Goal: Information Seeking & Learning: Learn about a topic

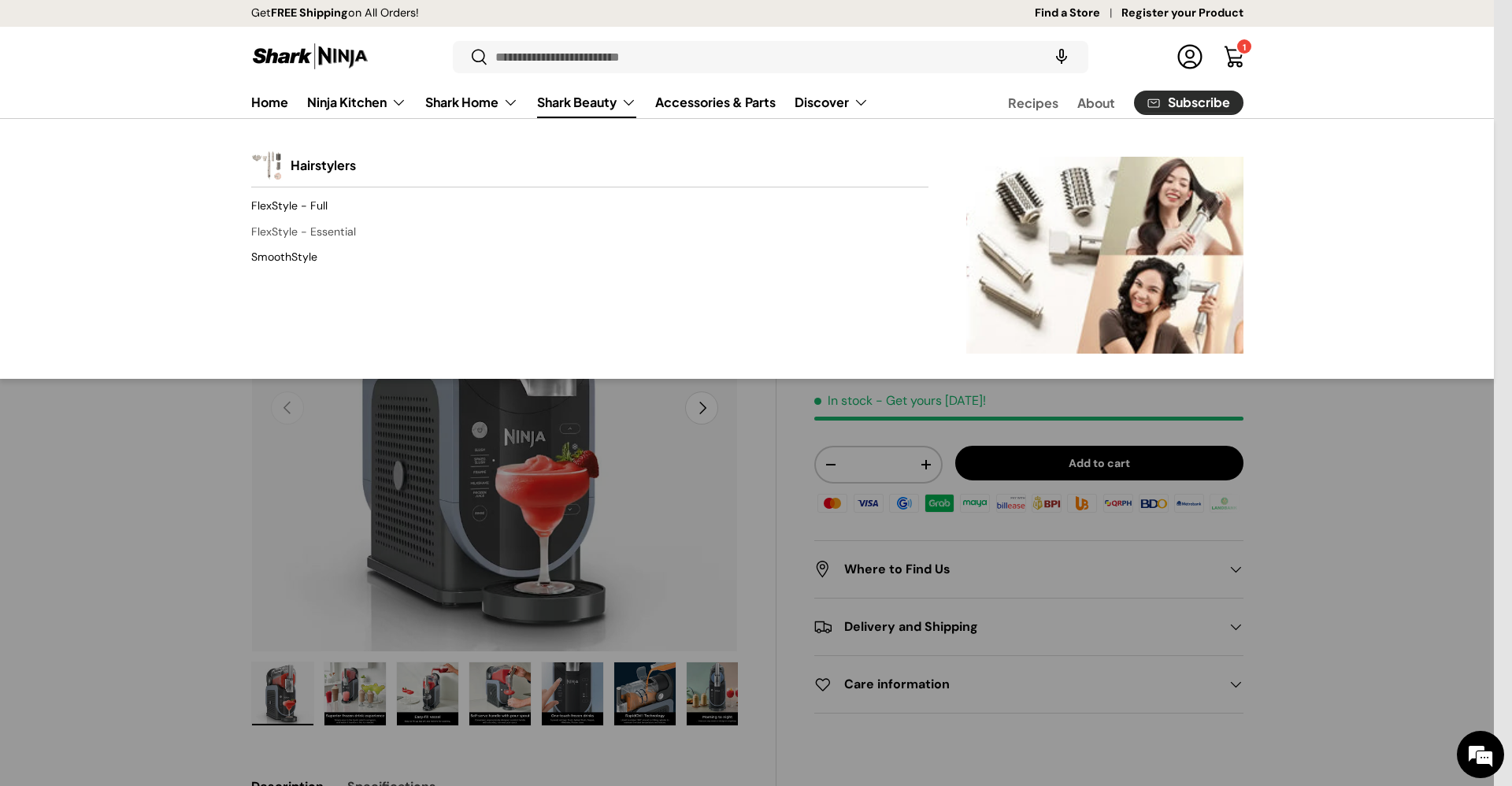
click at [346, 235] on link "FlexStyle - Essential" at bounding box center [590, 231] width 677 height 25
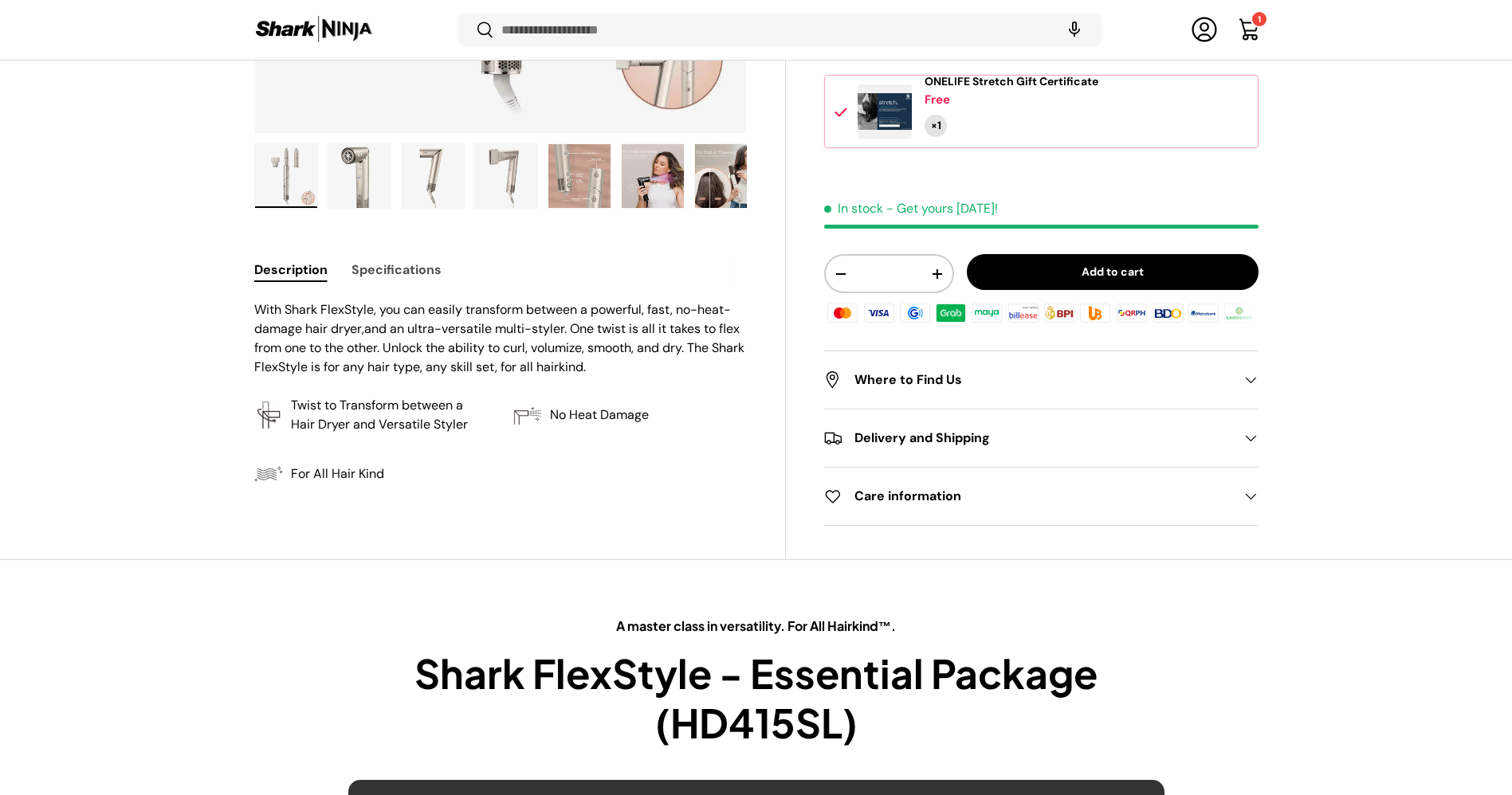
click at [401, 272] on button "Specifications" at bounding box center [396, 269] width 90 height 36
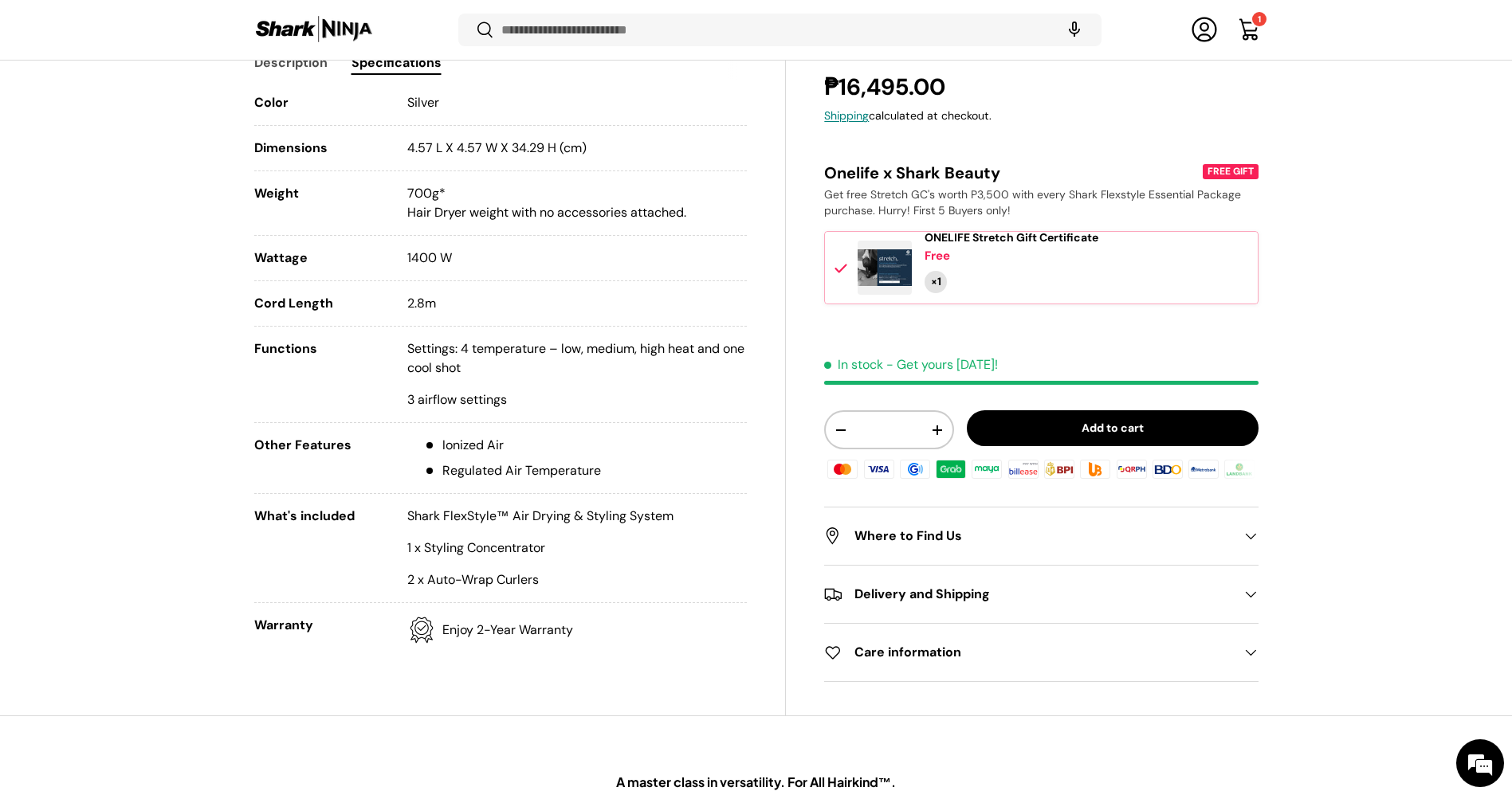
scroll to position [749, 0]
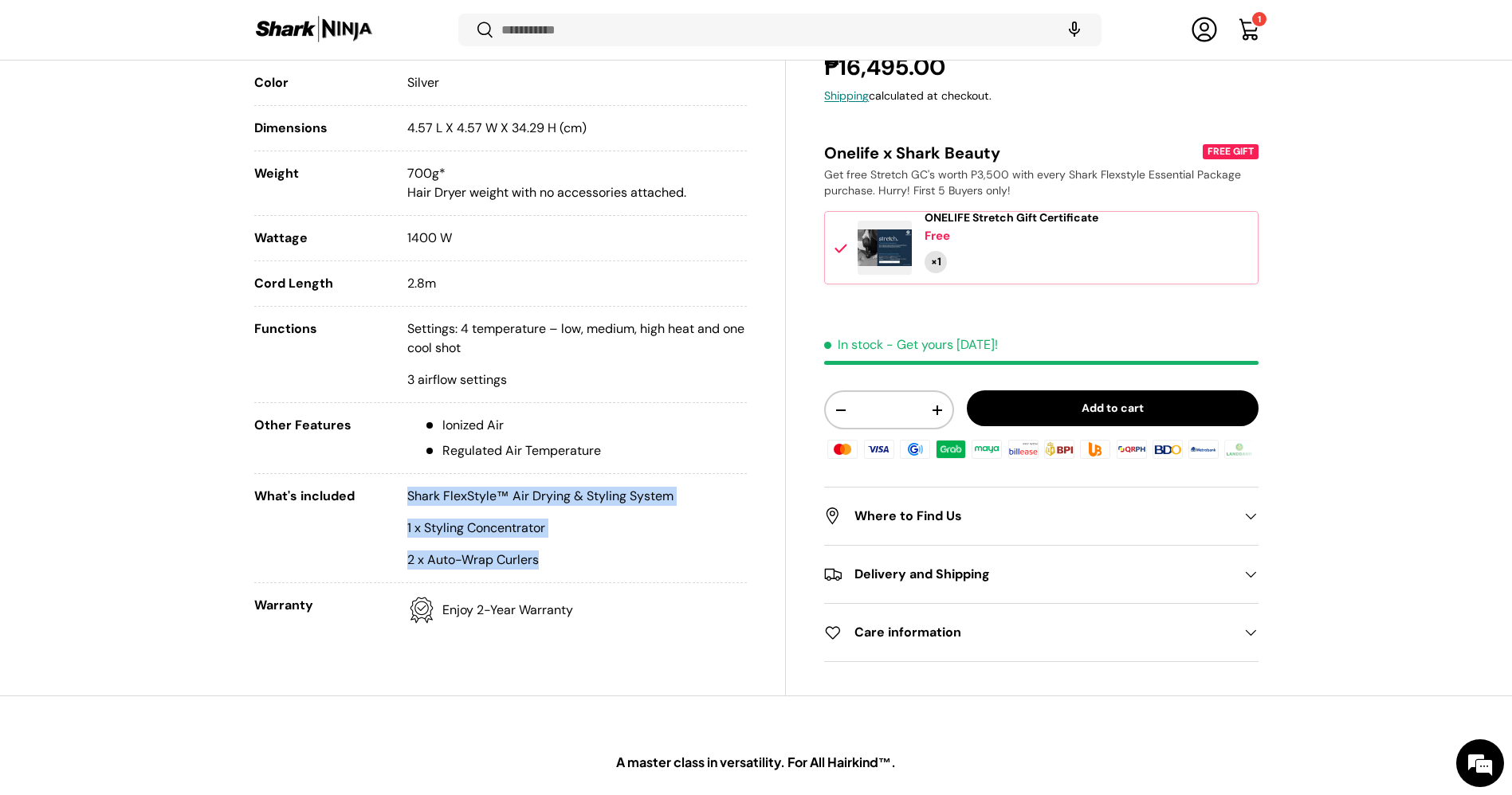
drag, startPoint x: 551, startPoint y: 560, endPoint x: 407, endPoint y: 496, distance: 157.6
click at [407, 496] on div "Shark FlexStyle™ Air Drying & Styling System 1 x Styling Concentrator 2 x Auto-…" at bounding box center [541, 528] width 267 height 83
copy div "Shark FlexStyle™ Air Drying & Styling System 1 x Styling Concentrator 2 x Auto-…"
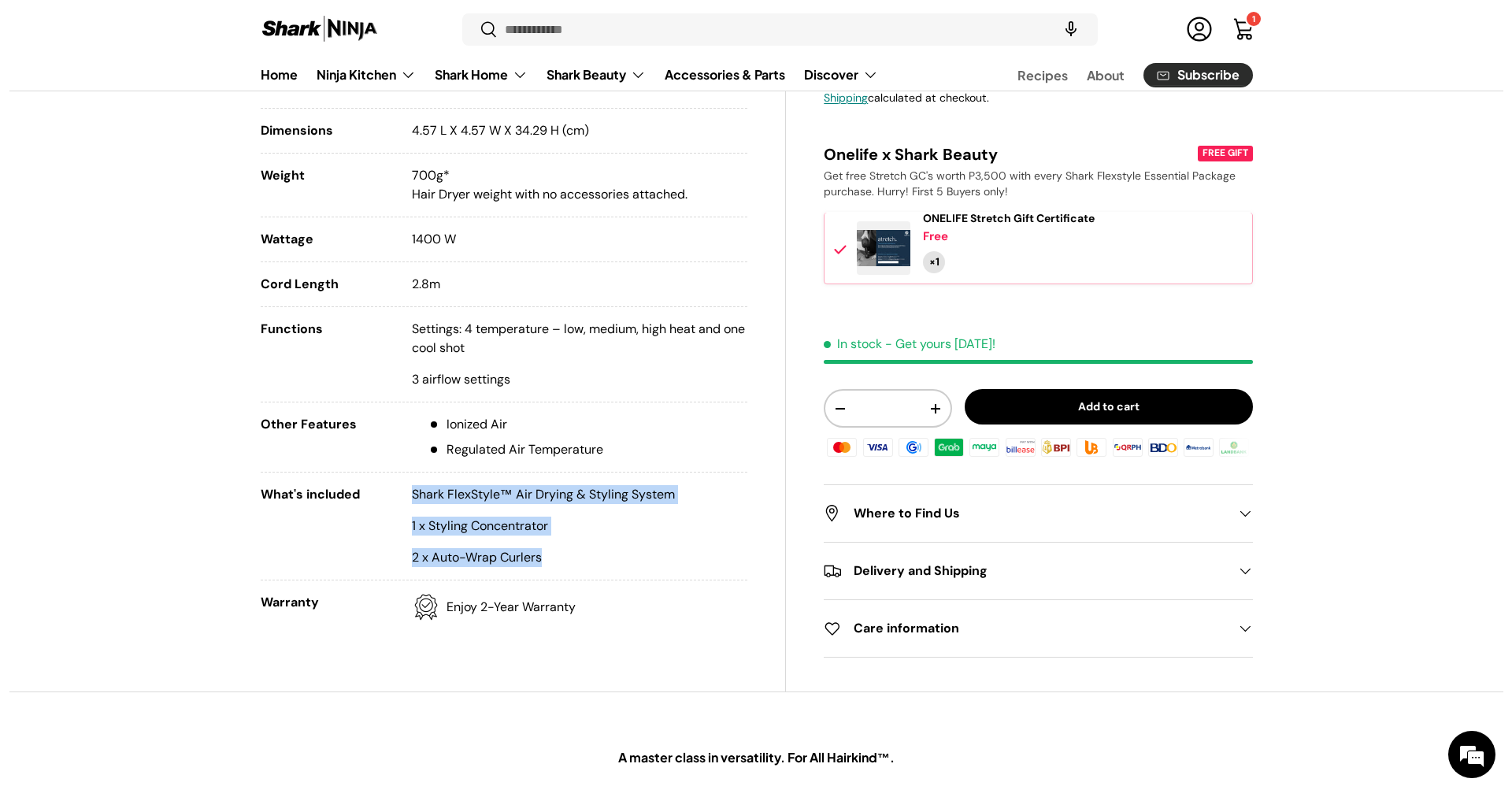
scroll to position [0, 0]
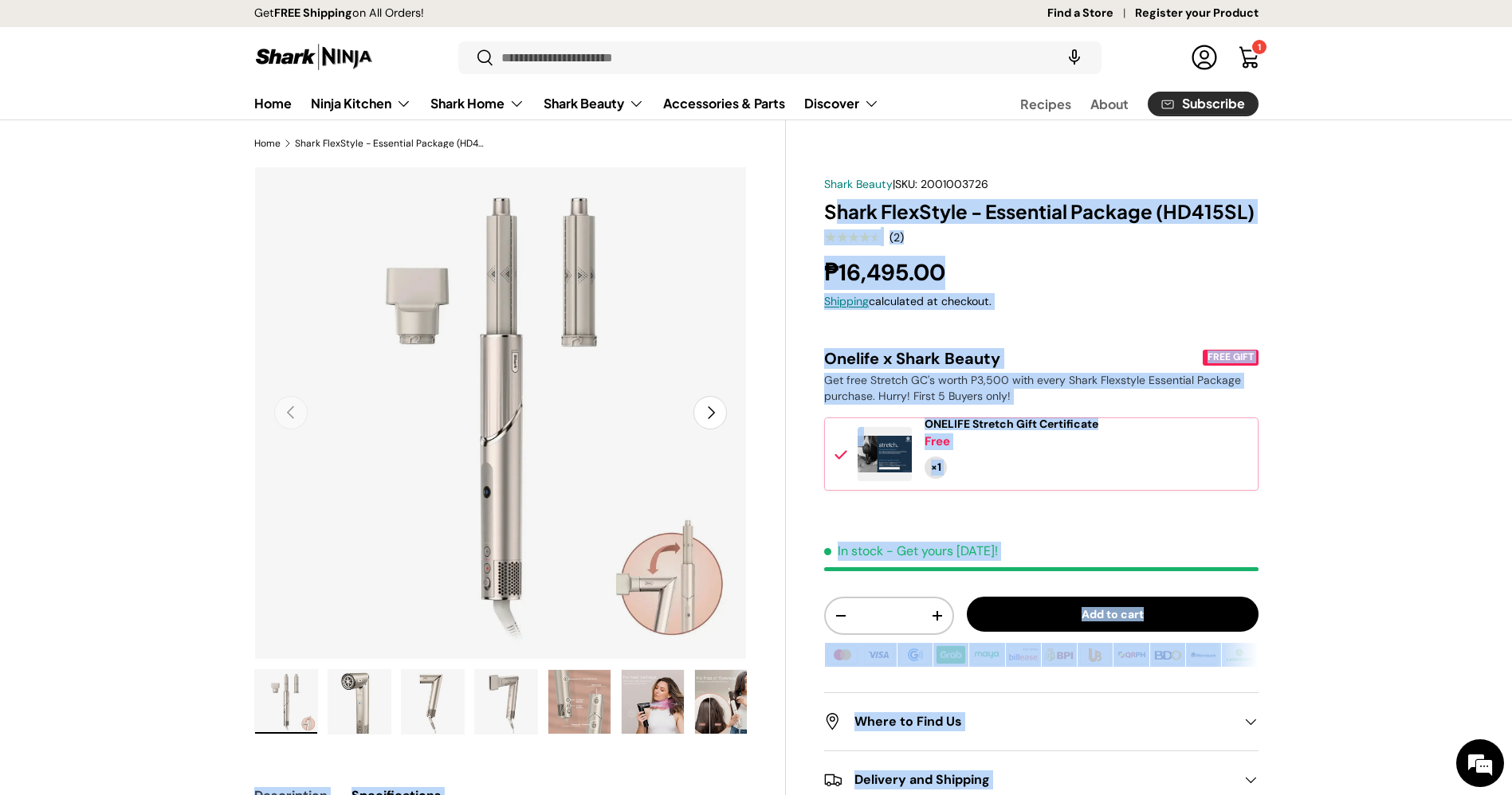
drag, startPoint x: 1260, startPoint y: 207, endPoint x: 832, endPoint y: 210, distance: 428.0
click at [1068, 221] on h1 "Shark FlexStyle - Essential Package (HD415SL)" at bounding box center [1040, 211] width 433 height 24
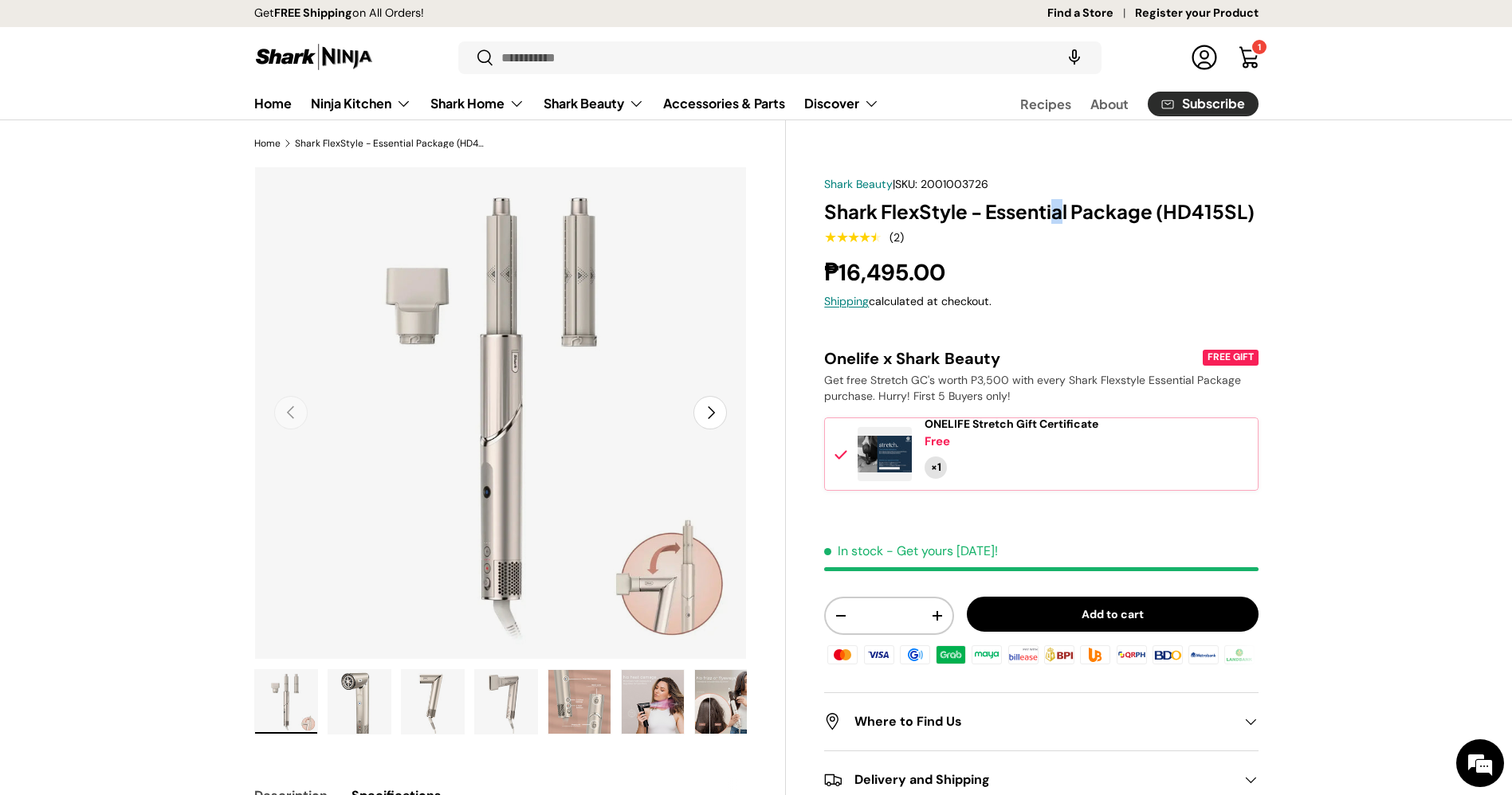
click at [1059, 213] on h1 "Shark FlexStyle - Essential Package (HD415SL)" at bounding box center [1040, 211] width 433 height 24
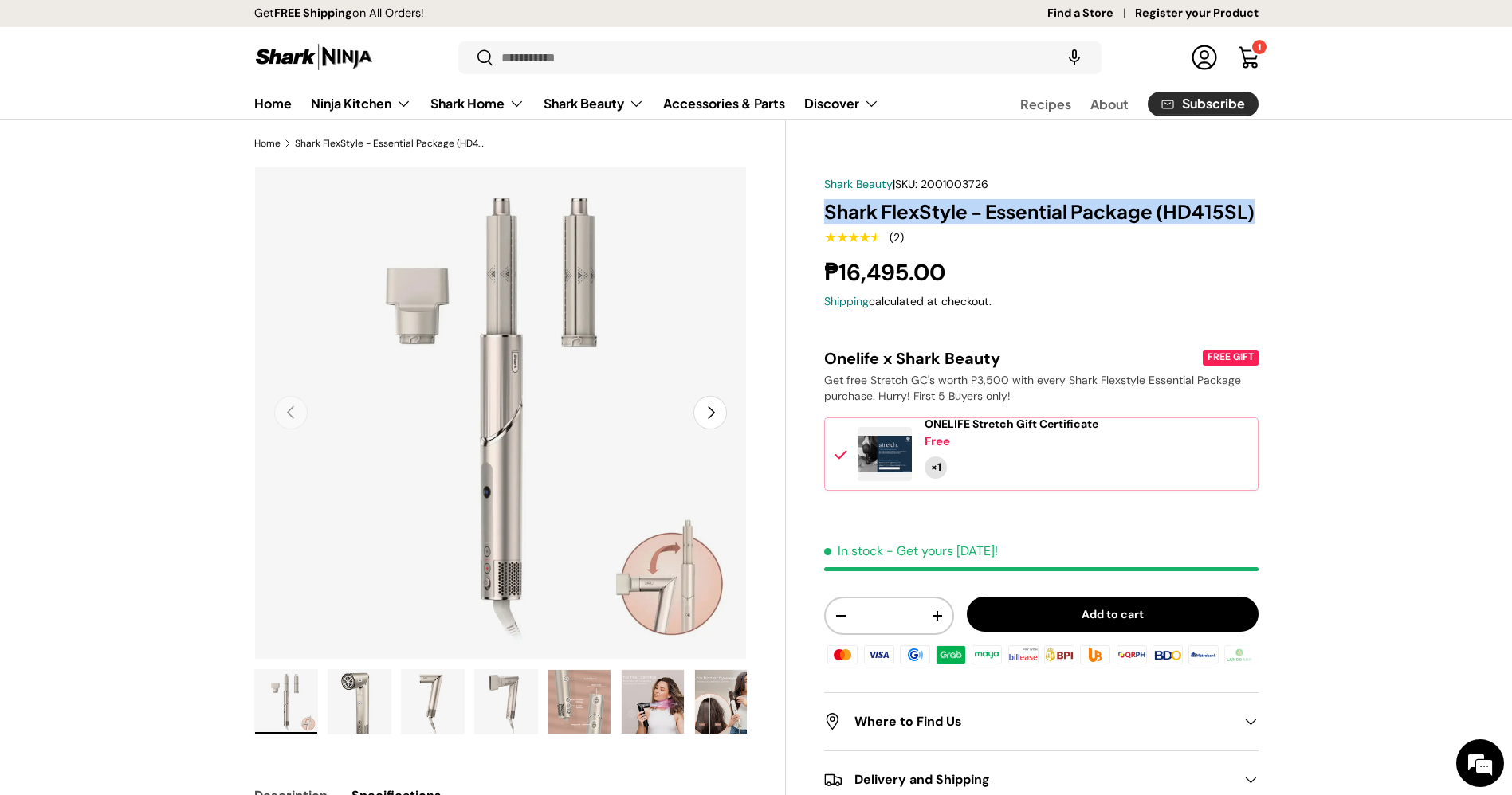
click at [1059, 213] on h1 "Shark FlexStyle - Essential Package (HD415SL)" at bounding box center [1040, 211] width 433 height 24
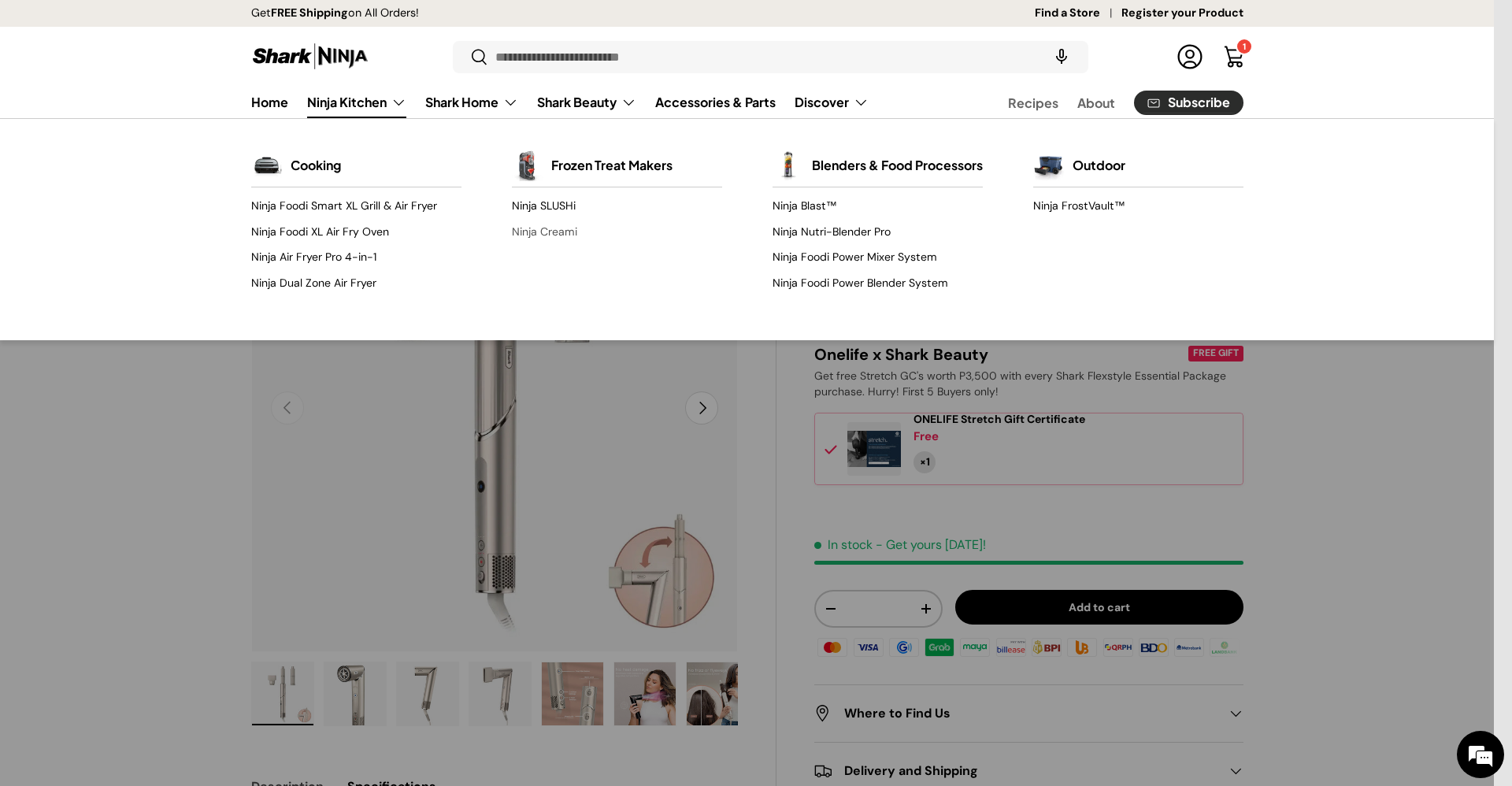
click at [557, 225] on link "Ninja Creami" at bounding box center [617, 231] width 210 height 25
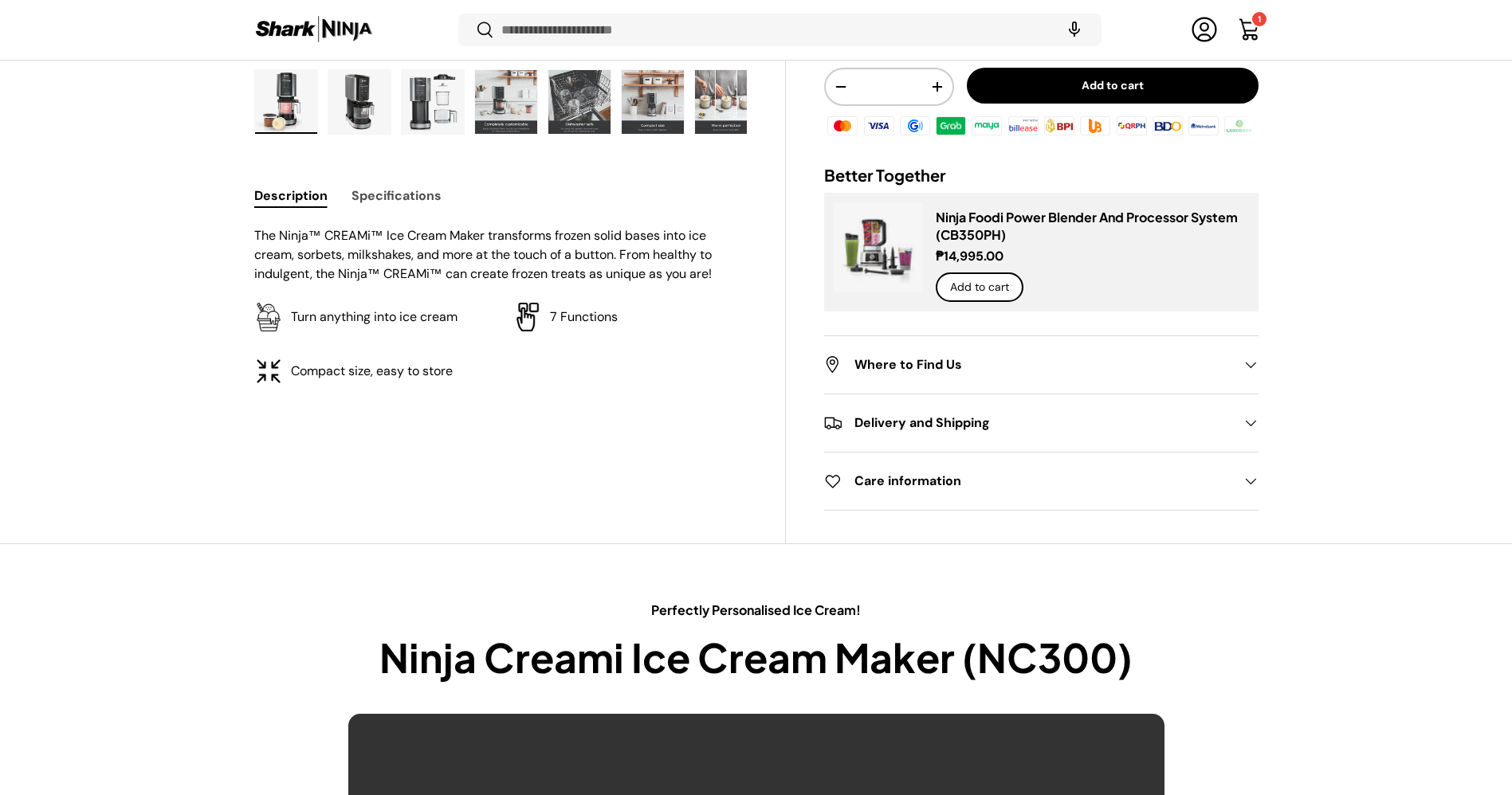
scroll to position [596, 0]
click at [367, 194] on button "Specifications" at bounding box center [396, 195] width 90 height 36
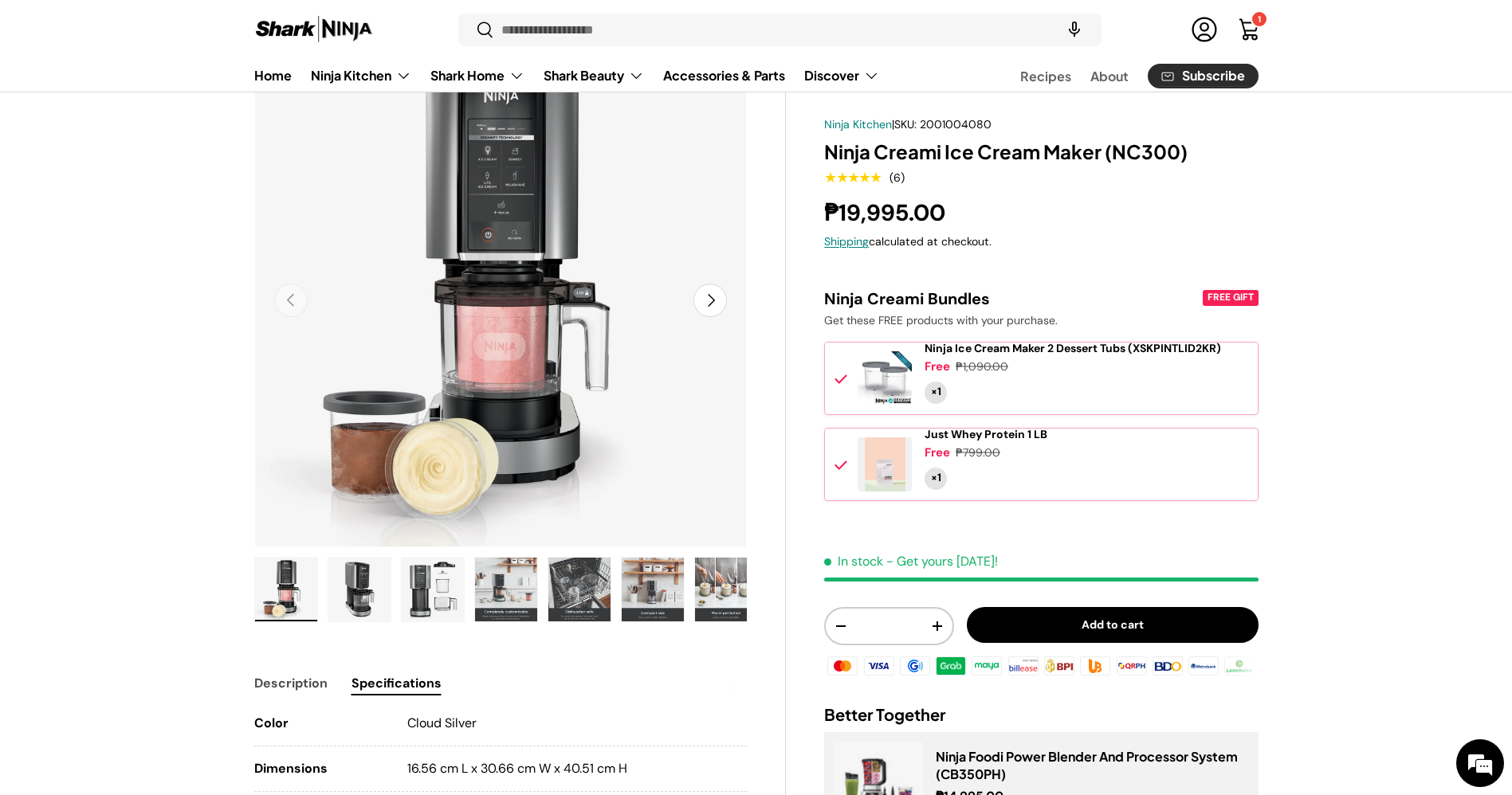
scroll to position [0, 0]
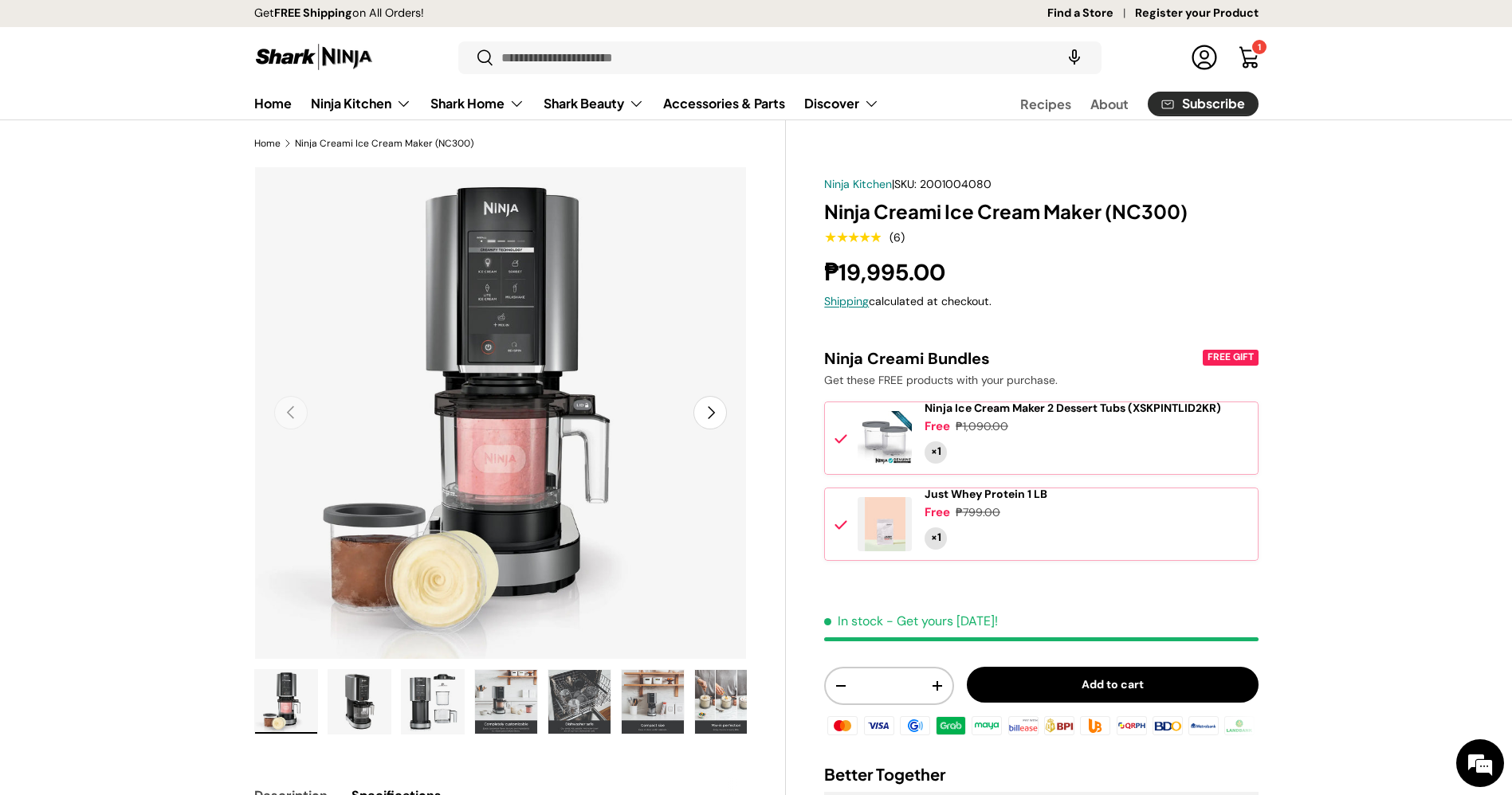
click at [1088, 13] on link "Find a Store" at bounding box center [1090, 13] width 88 height 18
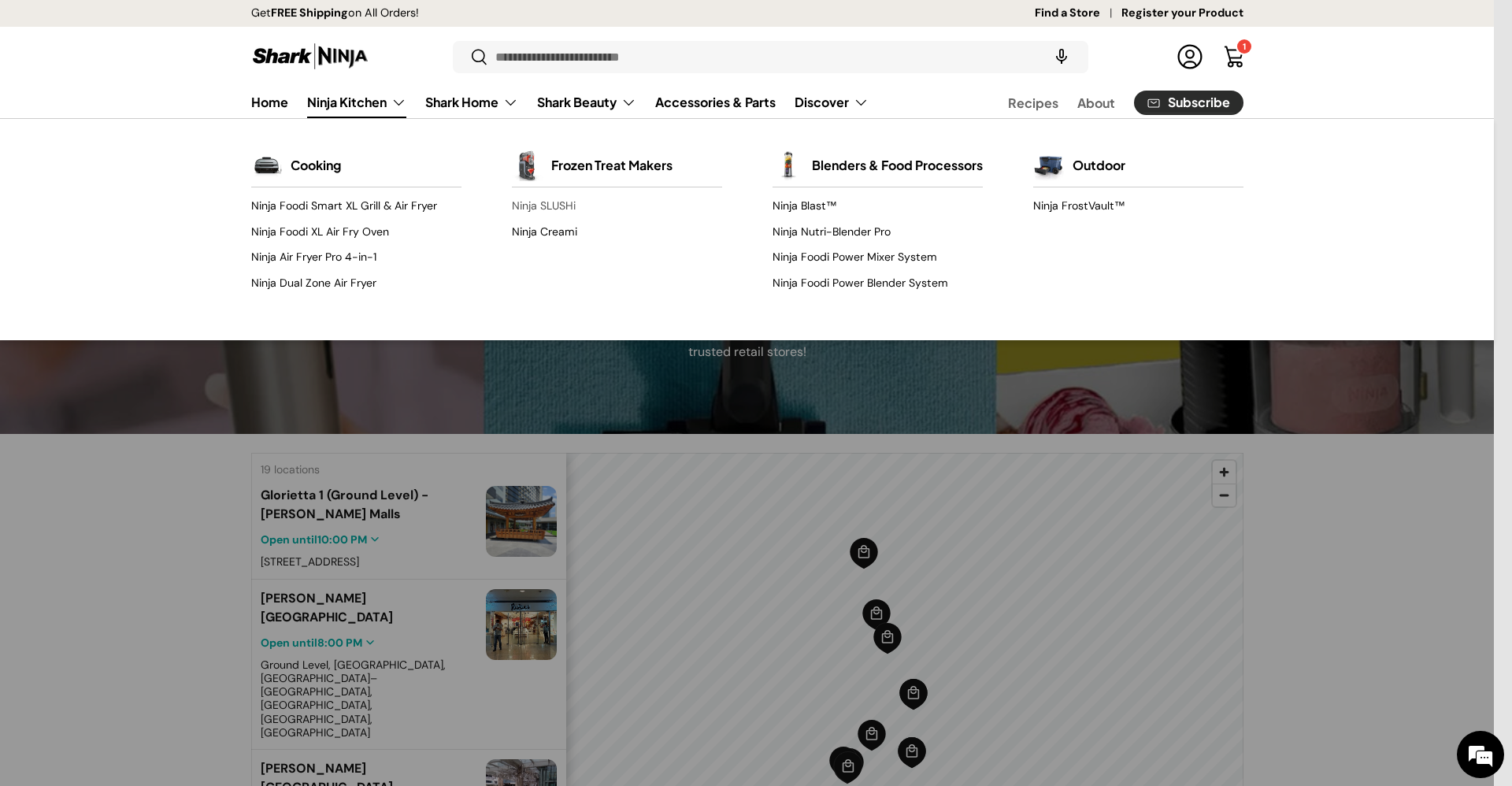
click at [548, 209] on link "Ninja SLUSHi" at bounding box center [617, 206] width 210 height 25
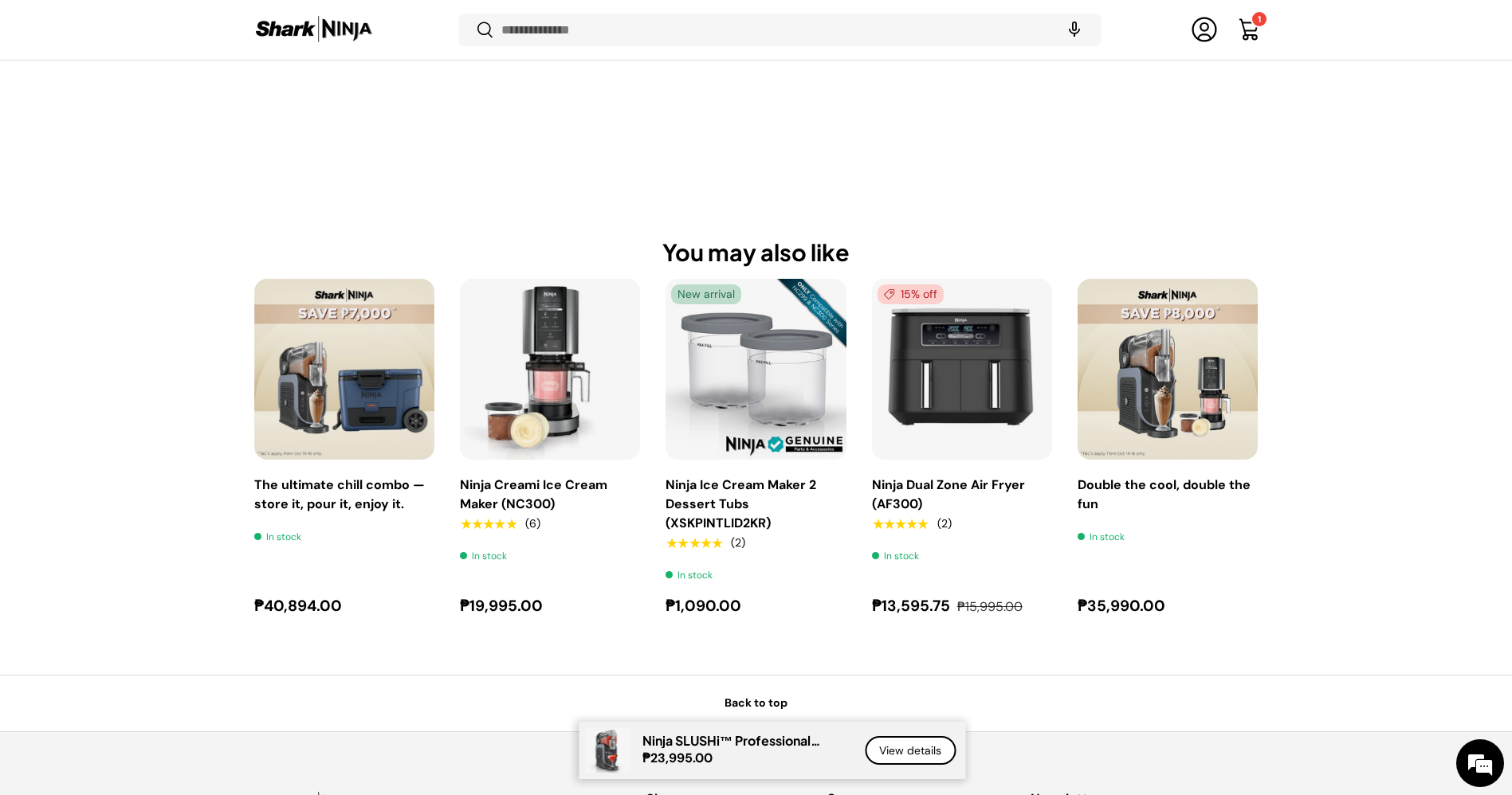
scroll to position [1813, 0]
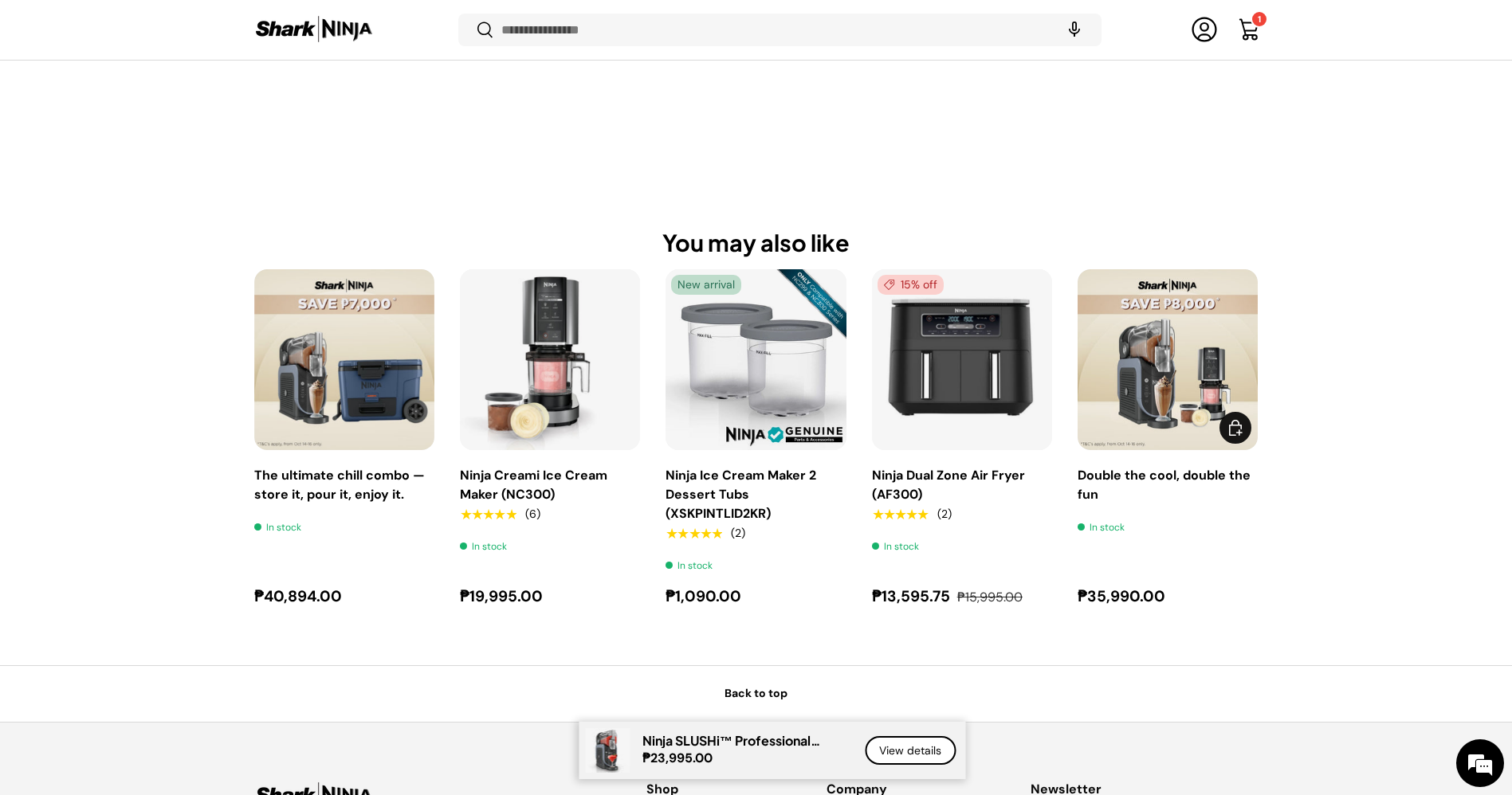
click at [1162, 400] on img "Double the cool, double the fun" at bounding box center [1168, 359] width 180 height 180
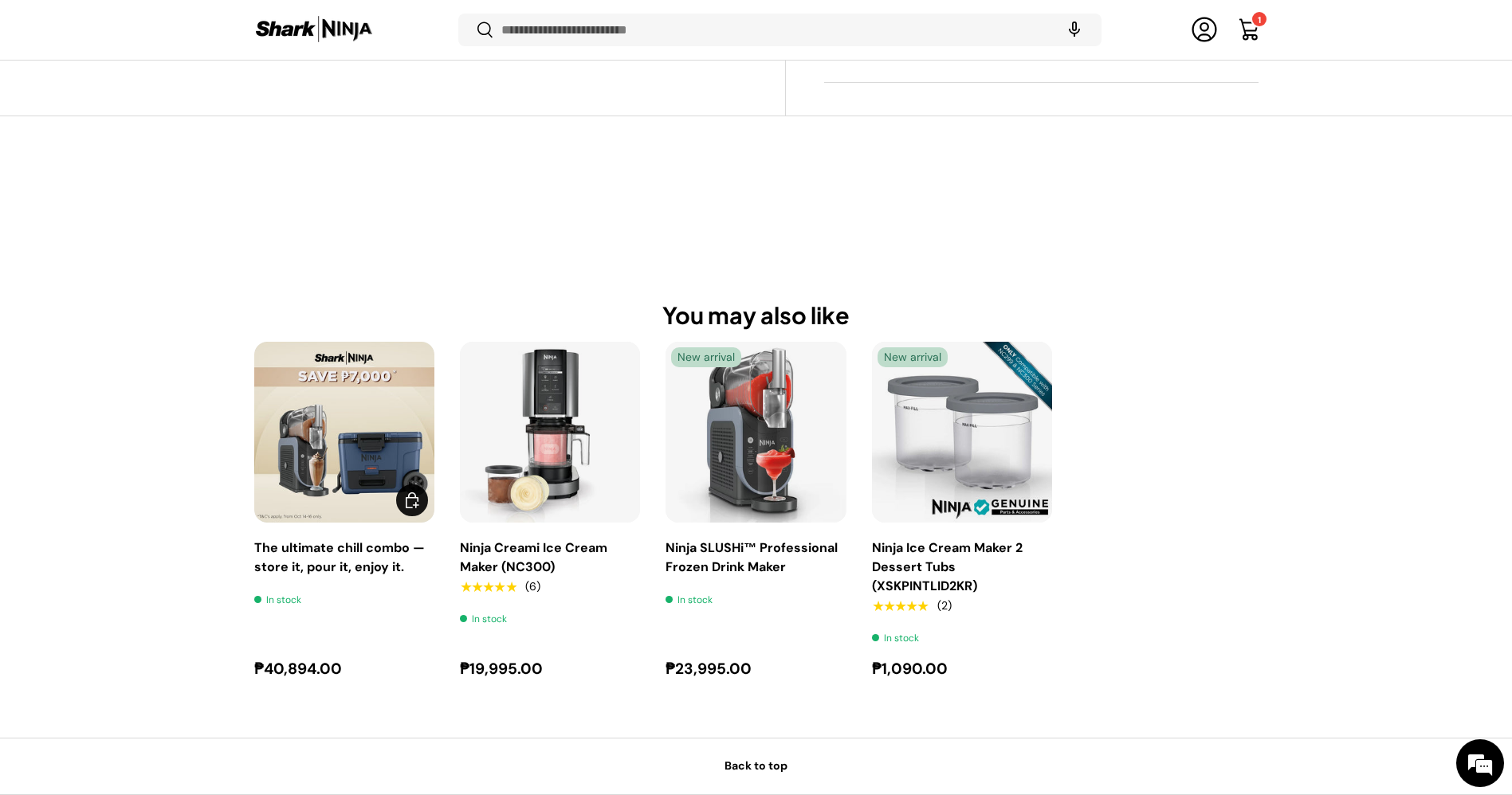
click at [289, 415] on img "The ultimate chill combo — store it, pour it, enjoy it." at bounding box center [344, 431] width 180 height 180
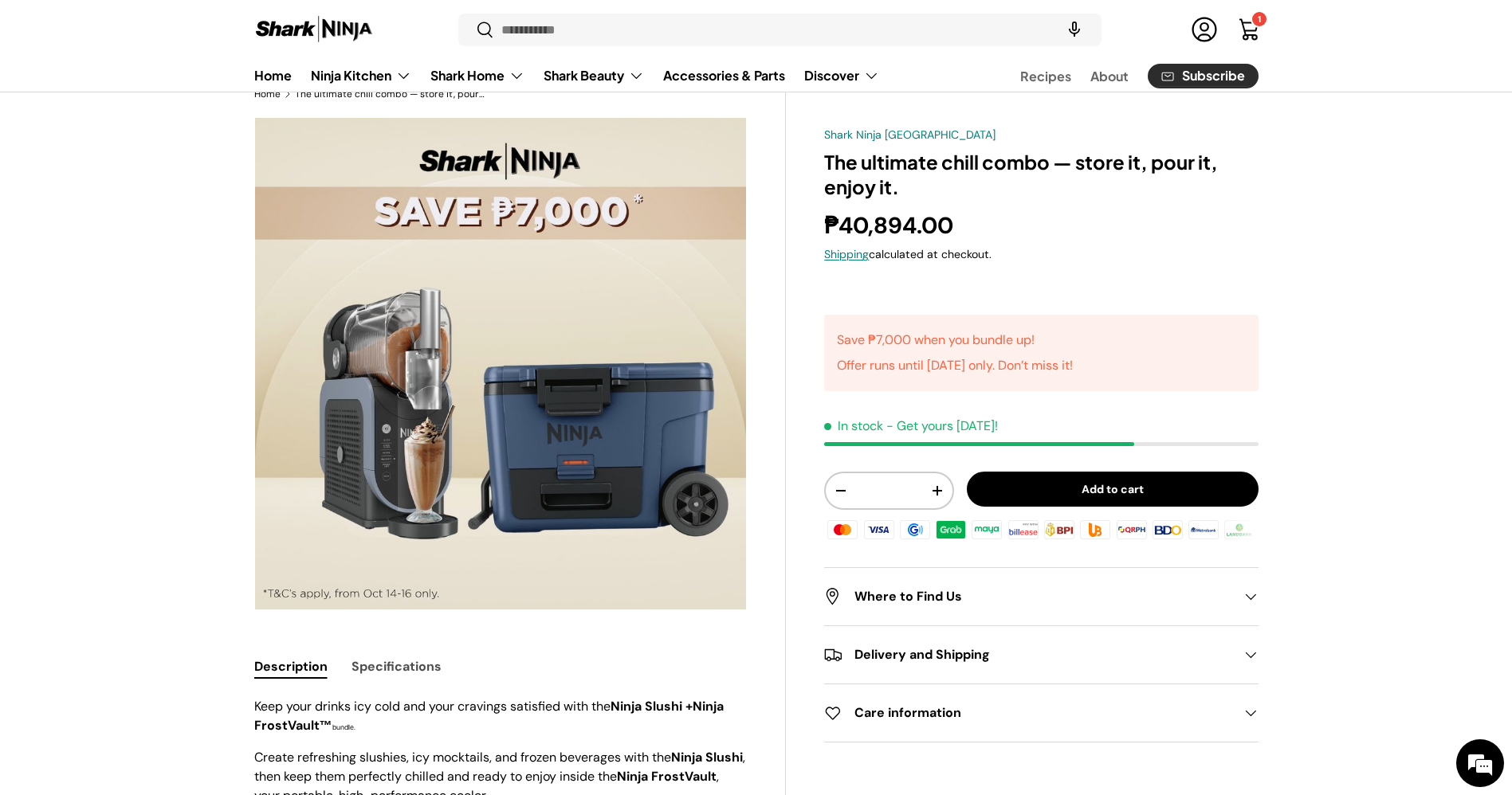
scroll to position [30, 0]
